Goal: Information Seeking & Learning: Learn about a topic

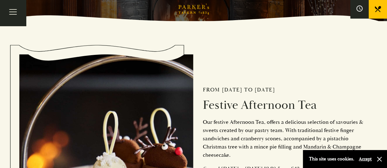
scroll to position [295, 0]
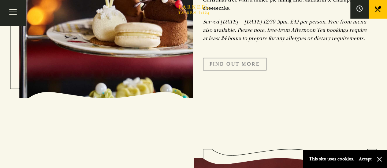
click at [227, 71] on link "FIND OUT MORE" at bounding box center [235, 64] width 64 height 13
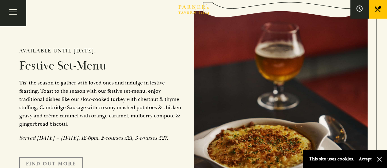
click at [75, 164] on link "FIND OUT MORE" at bounding box center [51, 163] width 64 height 13
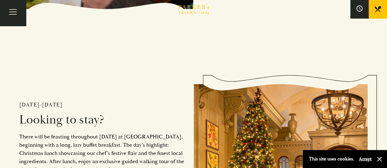
scroll to position [1031, 0]
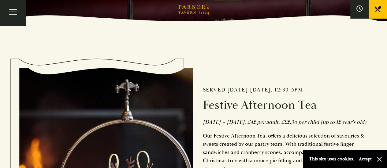
click at [336, 116] on div "Served [DATE]-[DATE], 12:30-5pm Festive Afternoon Tea [DATE] – [DATE]. £42 per …" at bounding box center [280, 164] width 174 height 224
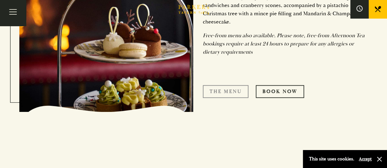
click at [213, 98] on link "The Menu" at bounding box center [226, 91] width 46 height 13
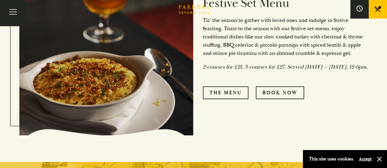
scroll to position [259, 0]
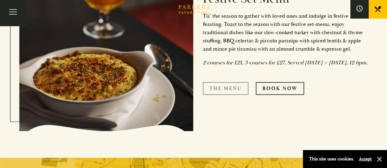
click at [222, 92] on link "The Menu" at bounding box center [226, 88] width 46 height 13
